Goal: Transaction & Acquisition: Purchase product/service

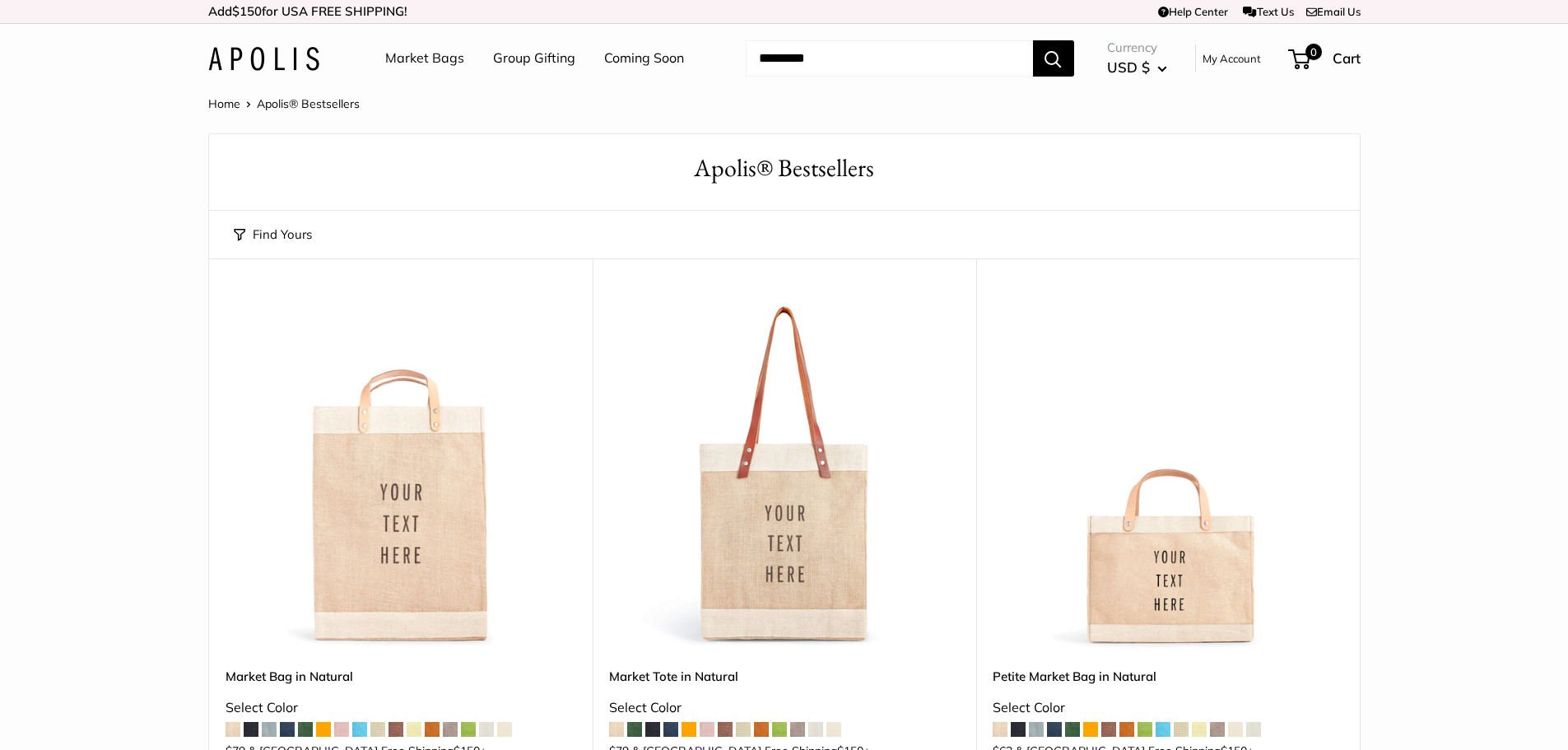
click at [0, 0] on img at bounding box center [0, 0] width 0 height 0
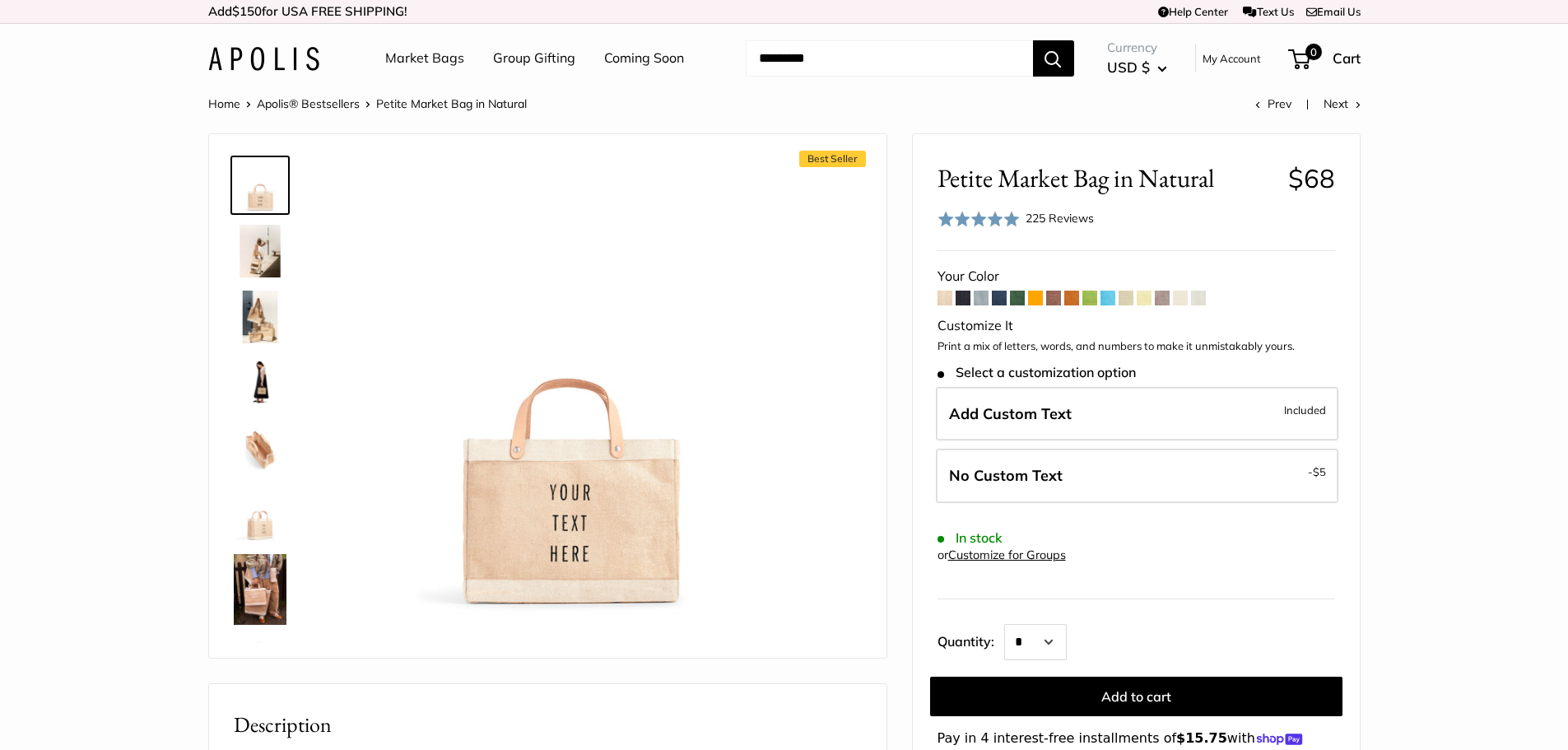
click at [990, 302] on form "Your Color" at bounding box center [1136, 516] width 397 height 504
click at [1004, 294] on span at bounding box center [999, 298] width 15 height 15
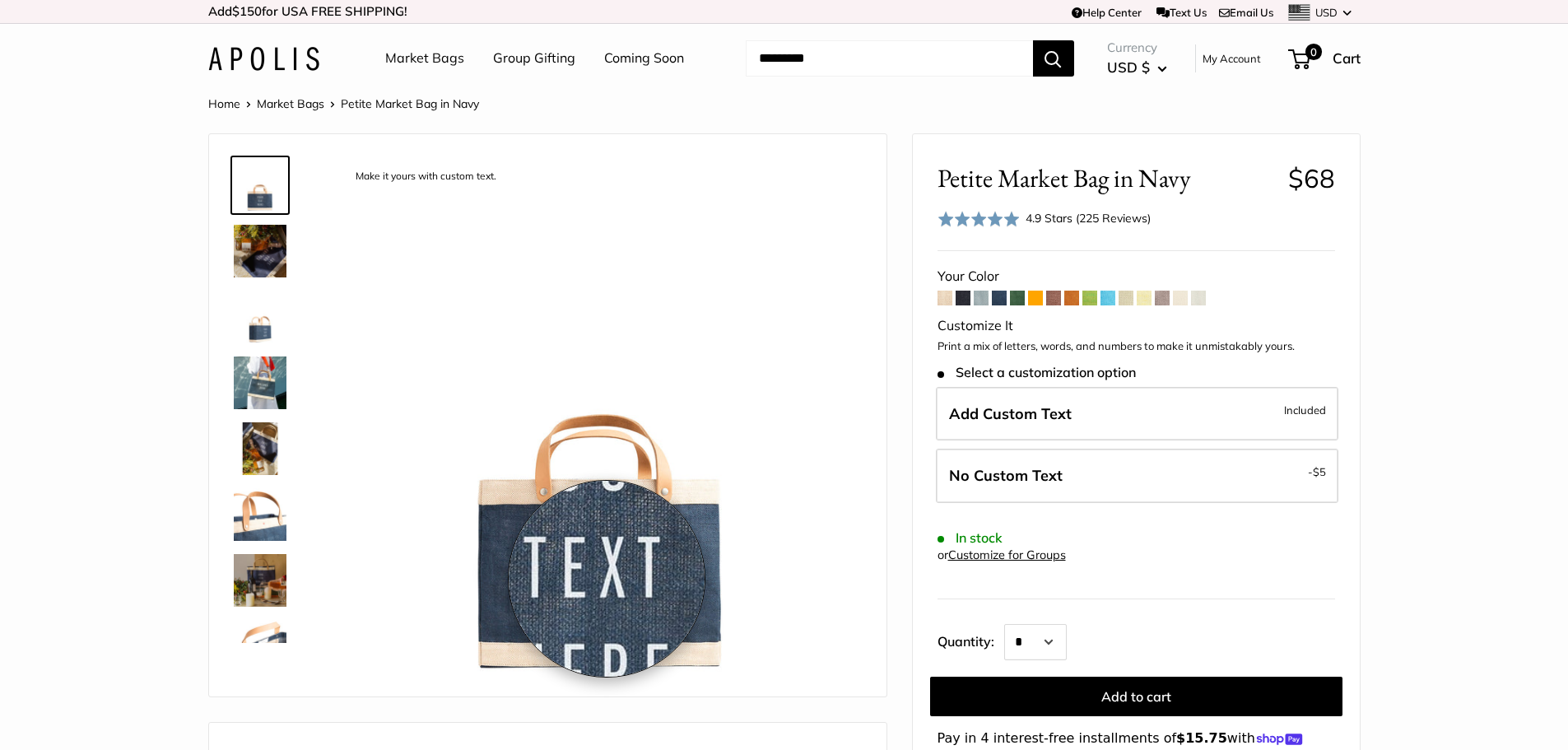
click at [606, 579] on img at bounding box center [601, 420] width 521 height 521
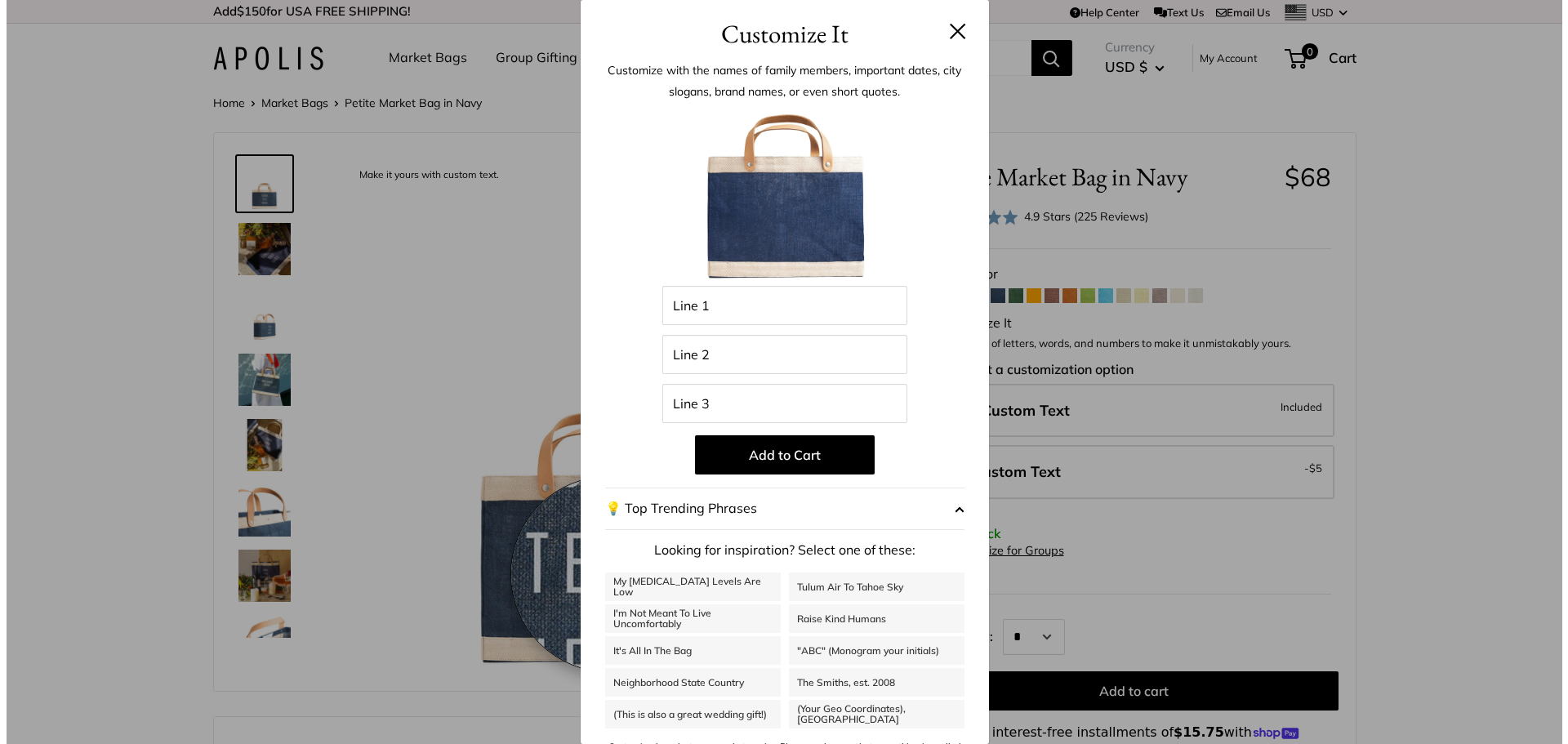
scroll to position [162, 0]
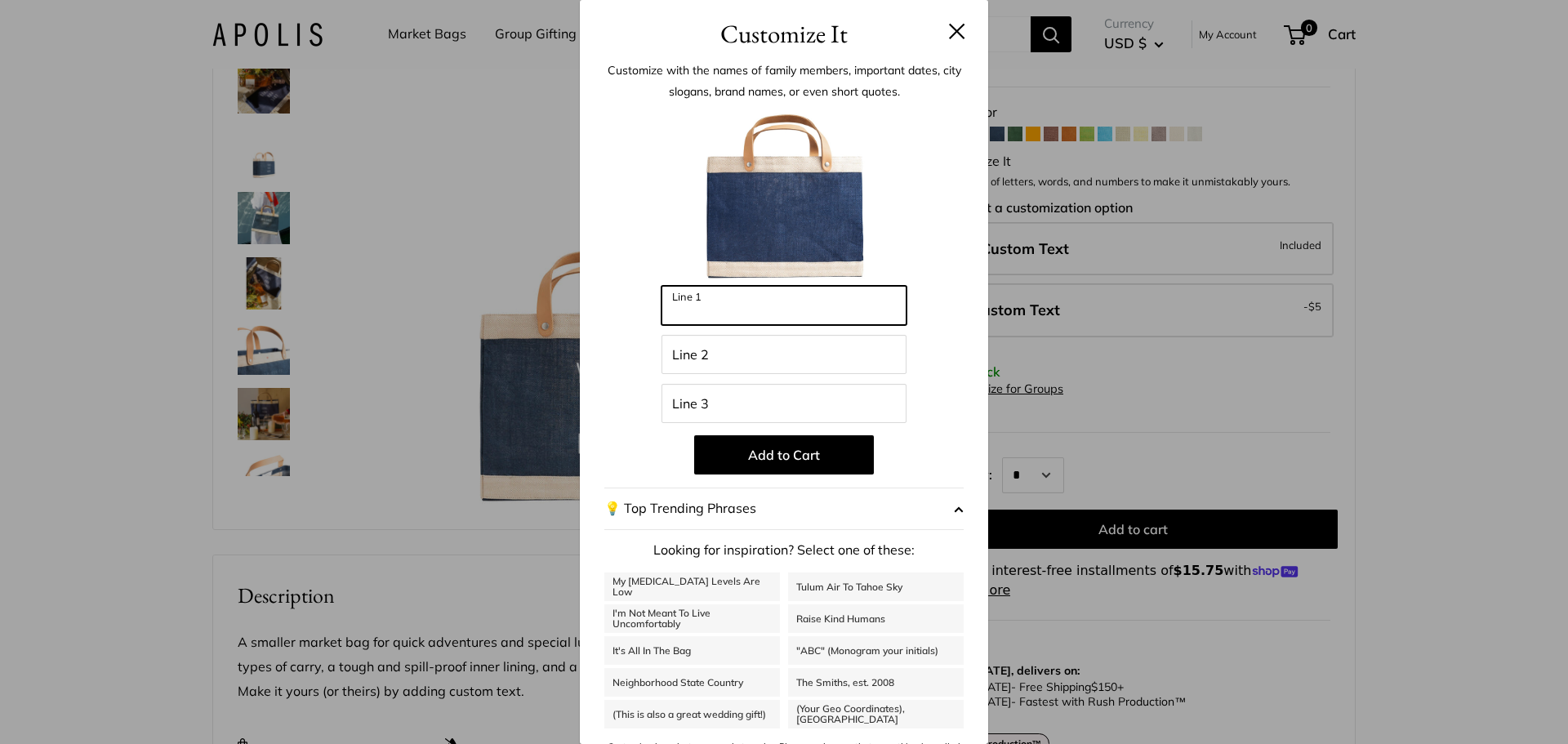
click at [752, 305] on input "Line 1" at bounding box center [784, 305] width 245 height 39
click at [743, 346] on input "Line 2" at bounding box center [784, 354] width 245 height 39
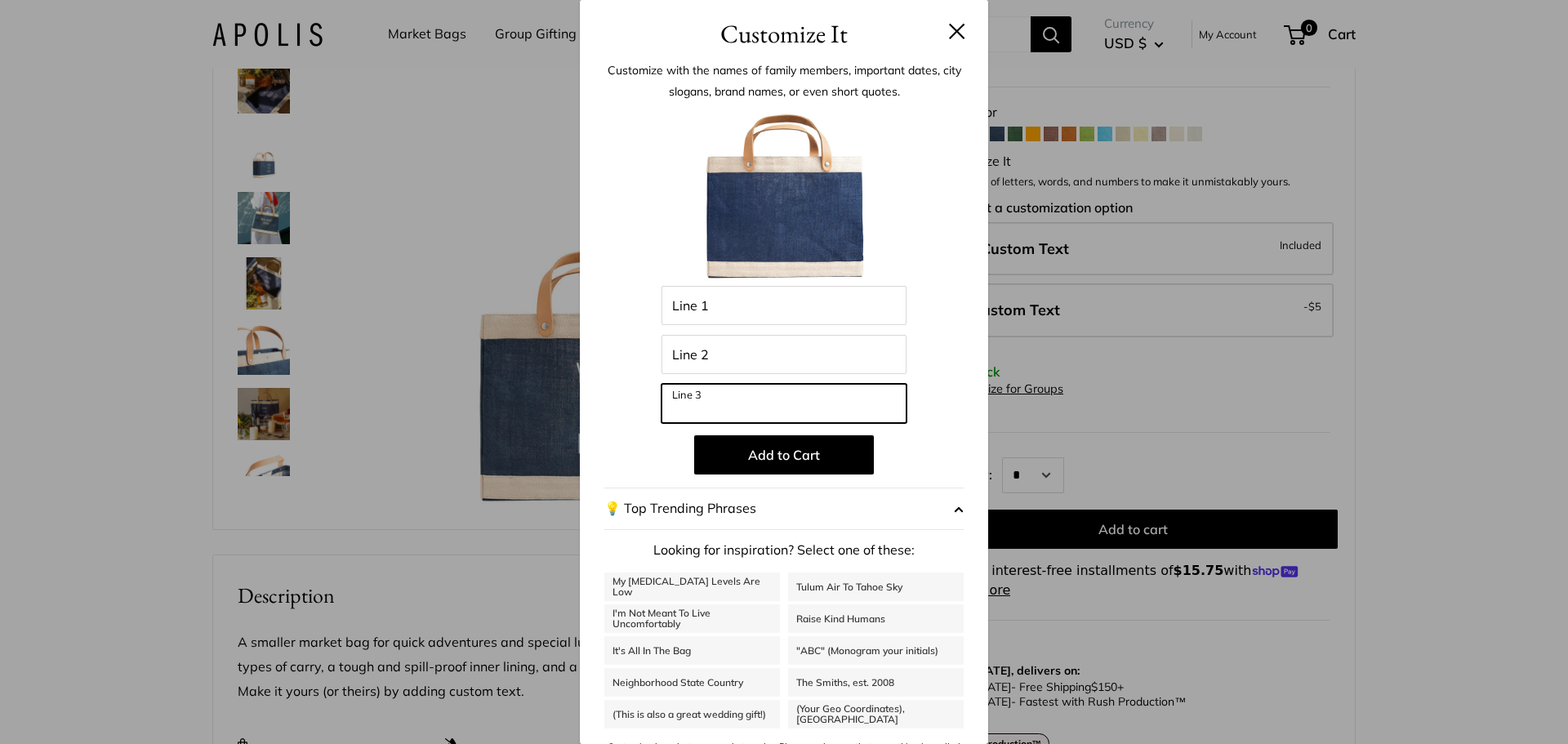
click at [727, 414] on input "Line 3" at bounding box center [784, 403] width 245 height 39
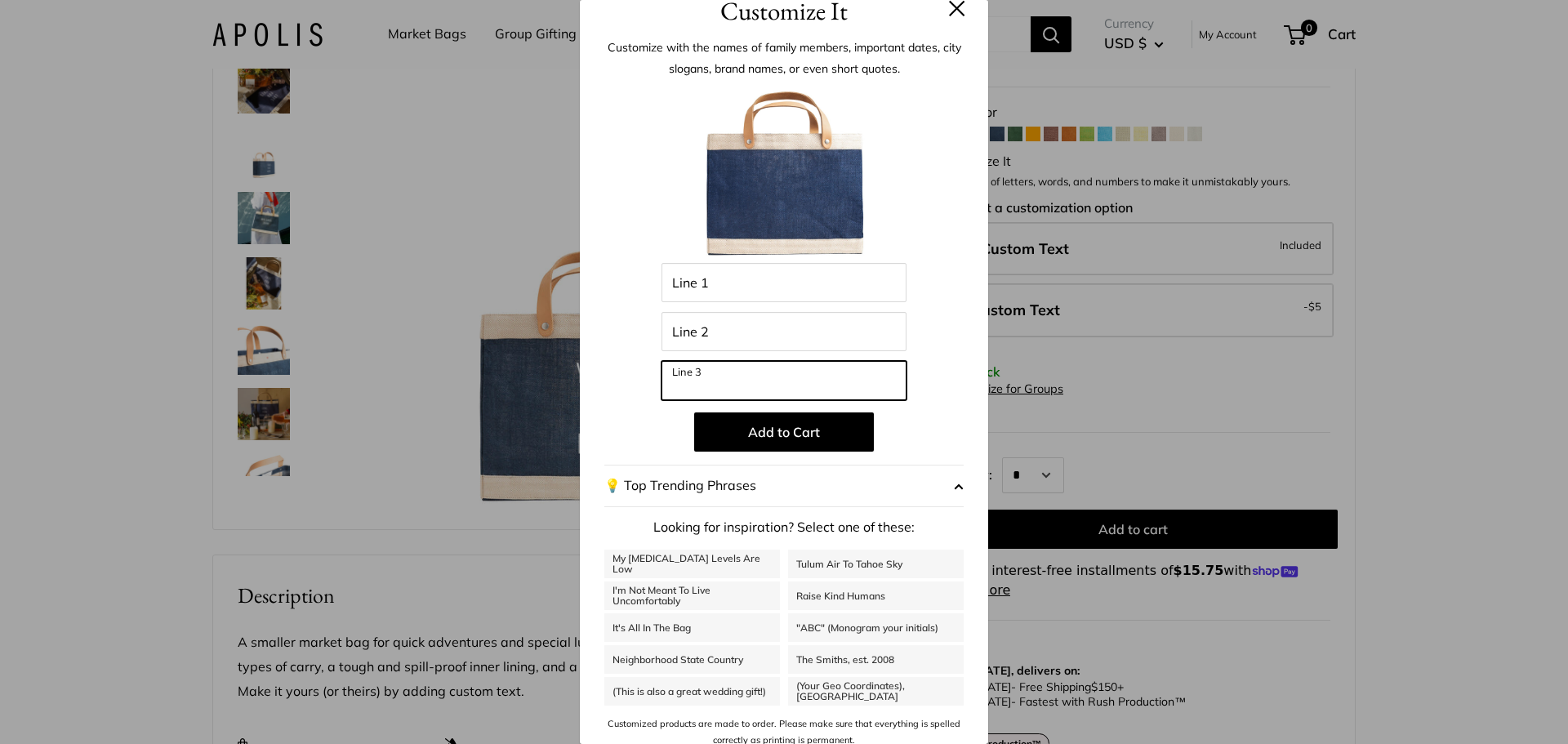
scroll to position [35, 0]
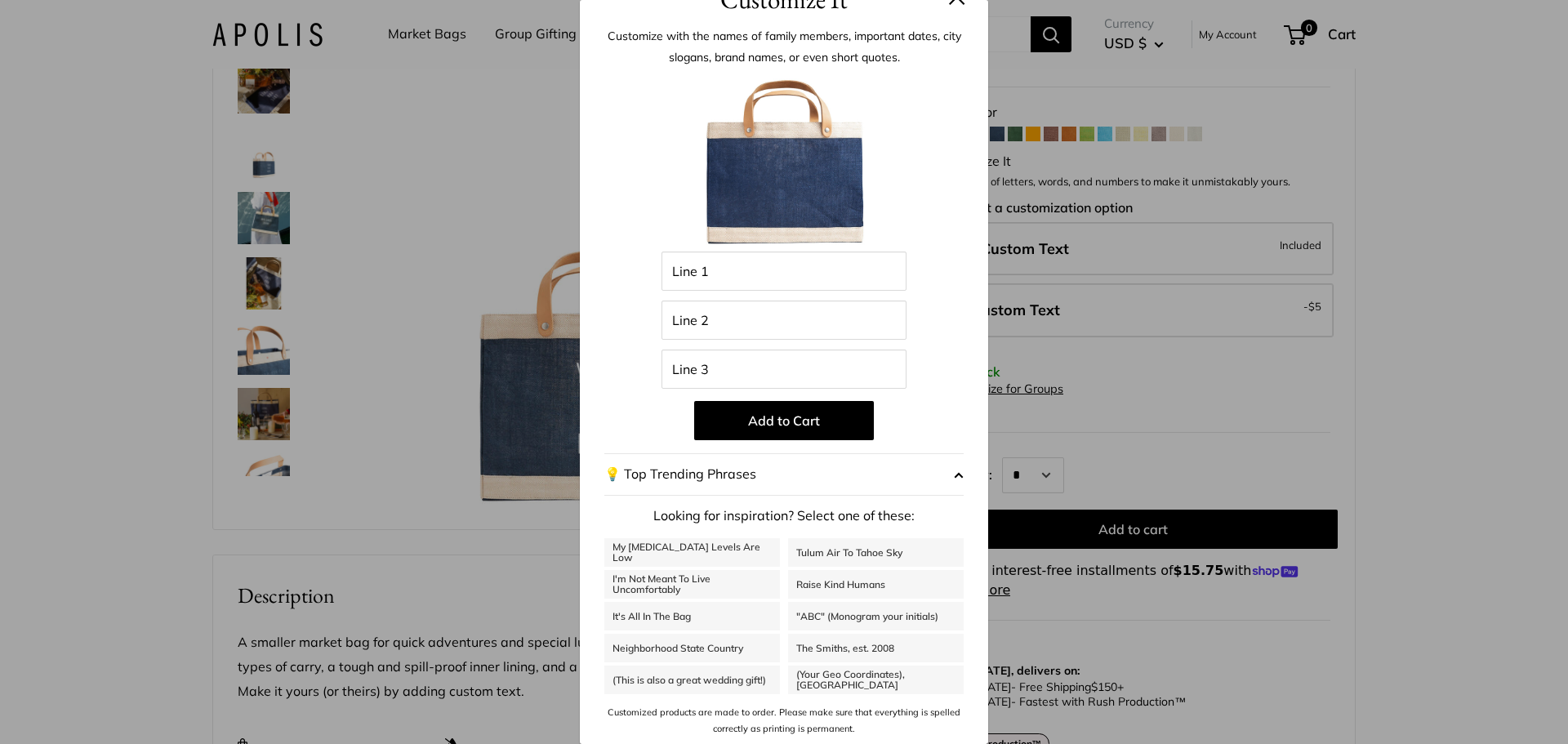
click at [723, 471] on button "💡 Top Trending Phrases" at bounding box center [784, 475] width 360 height 43
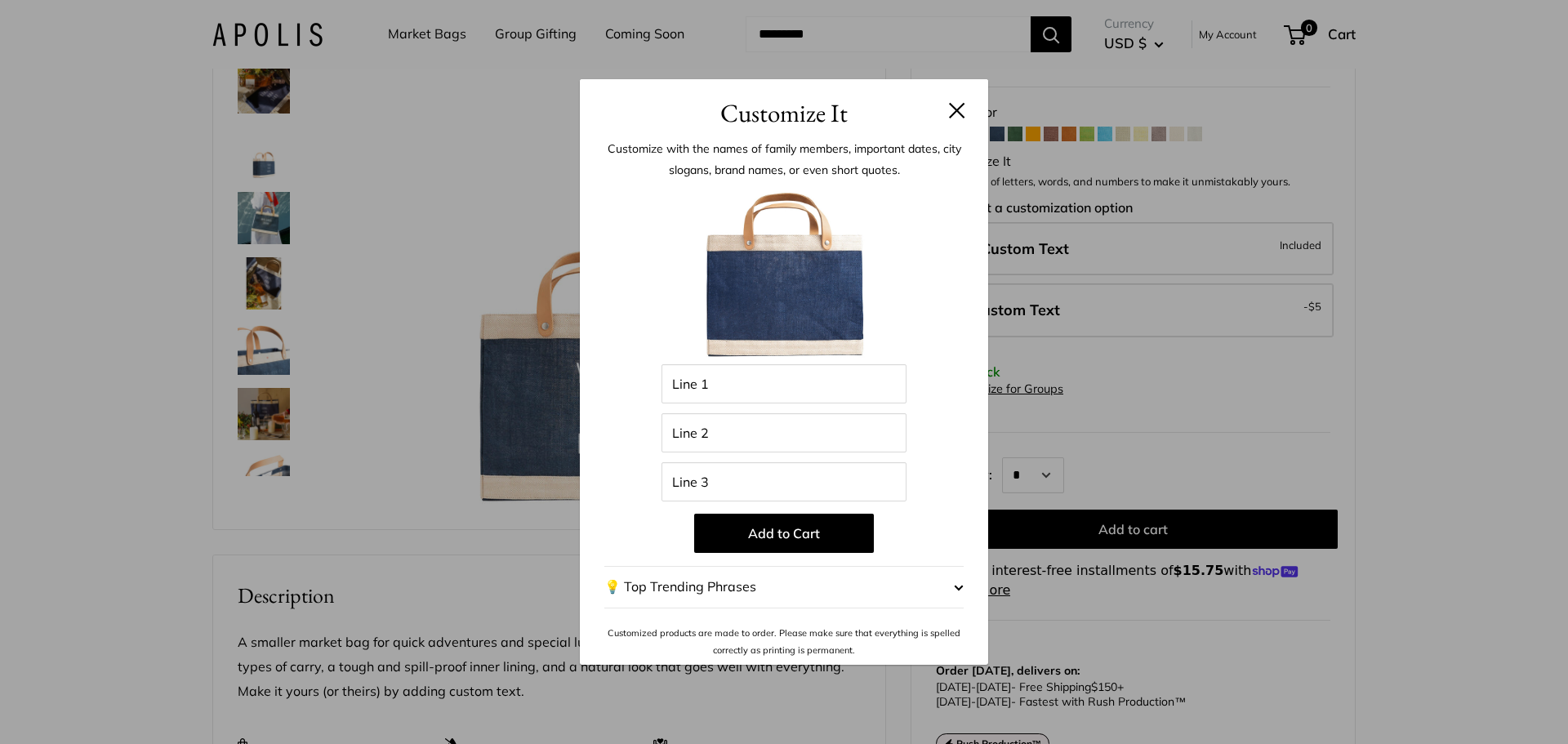
click at [952, 590] on button "💡 Top Trending Phrases" at bounding box center [784, 588] width 360 height 43
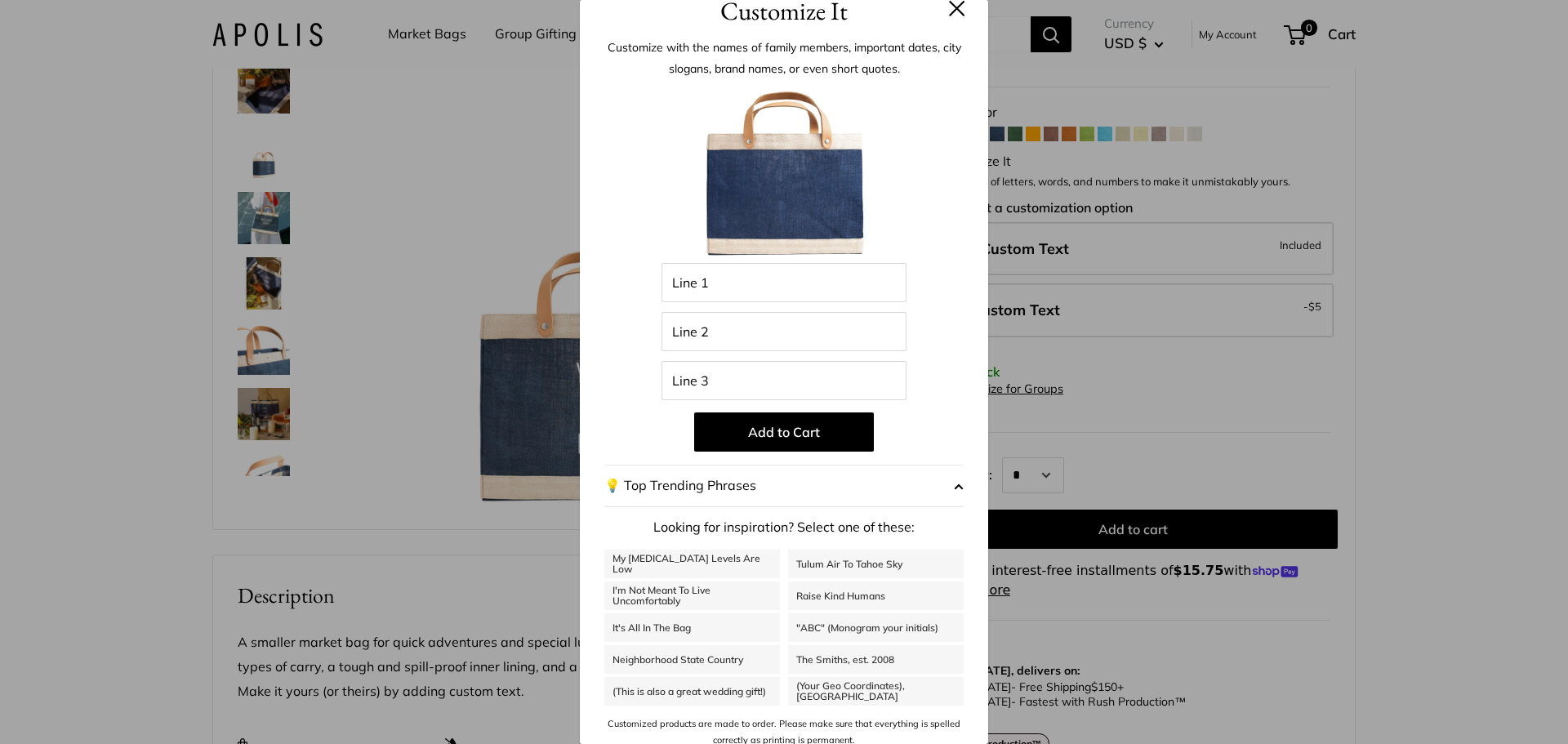
scroll to position [35, 0]
